Goal: Task Accomplishment & Management: Use online tool/utility

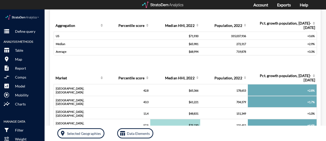
scroll to position [23, 0]
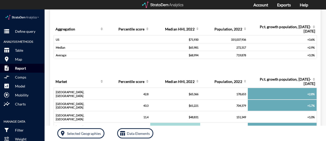
click button "description Report"
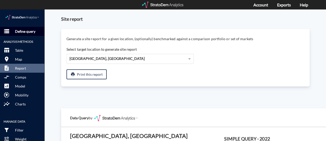
click p "Define query"
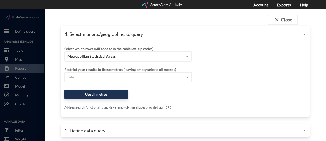
click span "Metropolitan Statistical Areas"
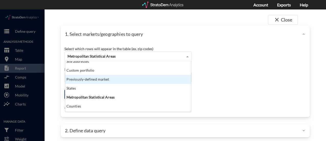
scroll to position [0, 0]
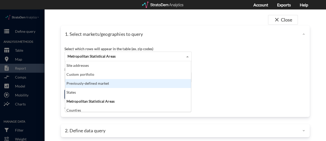
click div "Previously-defined market"
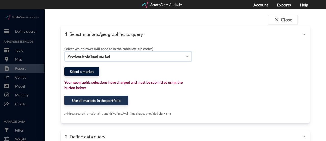
click button "Select a market"
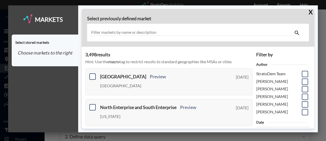
click at [119, 32] on input "text" at bounding box center [193, 32] width 204 height 7
click at [124, 31] on input "text" at bounding box center [193, 32] width 204 height 7
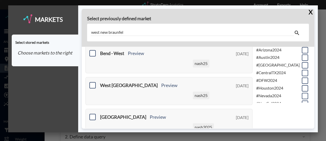
scroll to position [118, 0]
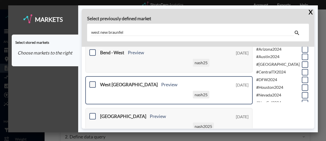
type input "west new braunfel"
click at [91, 84] on span at bounding box center [93, 84] width 6 height 6
click at [92, 82] on input "checkbox" at bounding box center [92, 82] width 0 height 0
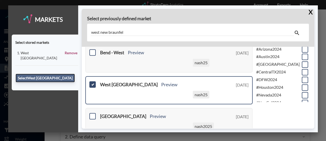
click at [64, 74] on button "Select [GEOGRAPHIC_DATA]" at bounding box center [45, 77] width 59 height 9
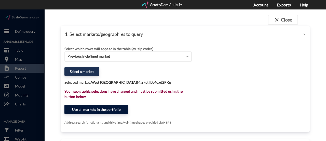
click button "Use all markets in the portfolio"
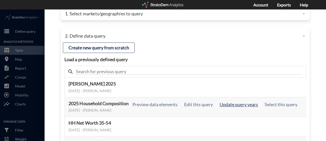
scroll to position [19, 0]
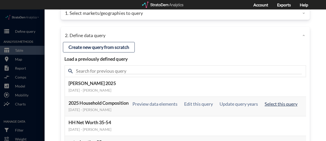
click button "Select this query"
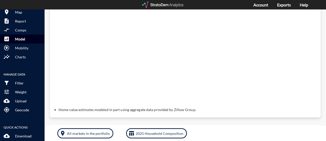
scroll to position [0, 0]
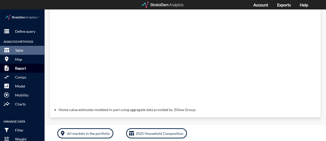
click p "Report"
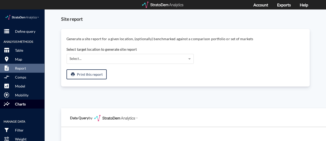
click p "Charts"
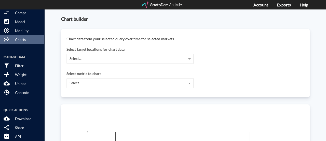
scroll to position [134, 0]
click p "Download"
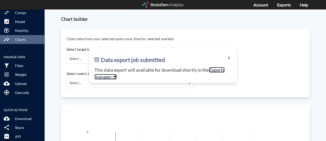
click link "Exports manager"
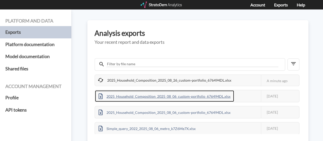
click at [170, 98] on div "2025_Household_Composition_2025_08_06_custom-portfolio_676494DL.xlsx" at bounding box center [164, 95] width 139 height 11
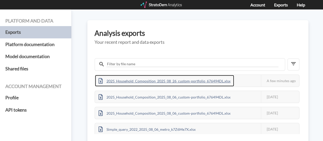
click at [144, 82] on div "2025_Household_Composition_2025_08_26_custom-portfolio_676494DL.xlsx" at bounding box center [164, 80] width 139 height 11
